Goal: Task Accomplishment & Management: Use online tool/utility

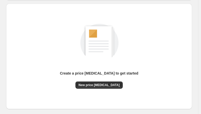
scroll to position [77, 0]
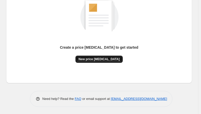
click at [104, 57] on span "New price [MEDICAL_DATA]" at bounding box center [98, 59] width 41 height 4
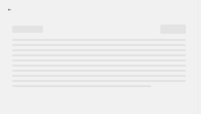
select select "percentage"
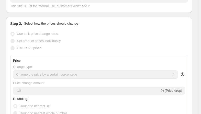
scroll to position [77, 0]
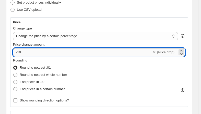
click at [44, 54] on input "-10" at bounding box center [82, 52] width 139 height 8
type input "-1"
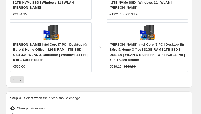
scroll to position [613, 0]
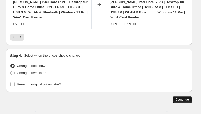
type input "-30"
click at [180, 97] on span "Continue" at bounding box center [182, 99] width 13 height 4
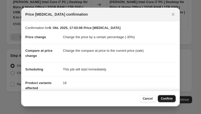
click at [170, 99] on span "Confirm" at bounding box center [167, 98] width 12 height 4
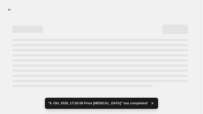
select select "percentage"
